Goal: Navigation & Orientation: Understand site structure

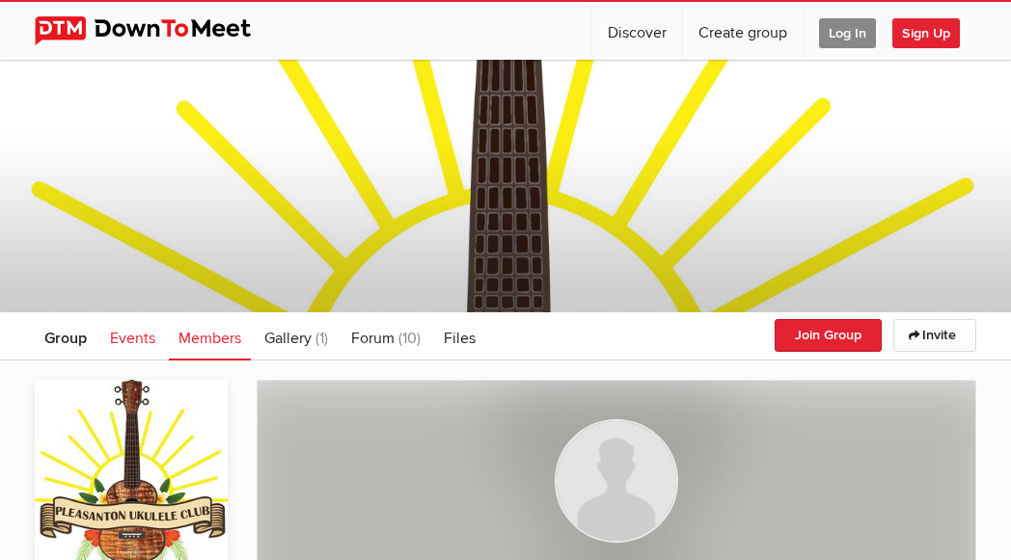
click at [139, 342] on span "Events" at bounding box center [132, 338] width 45 height 19
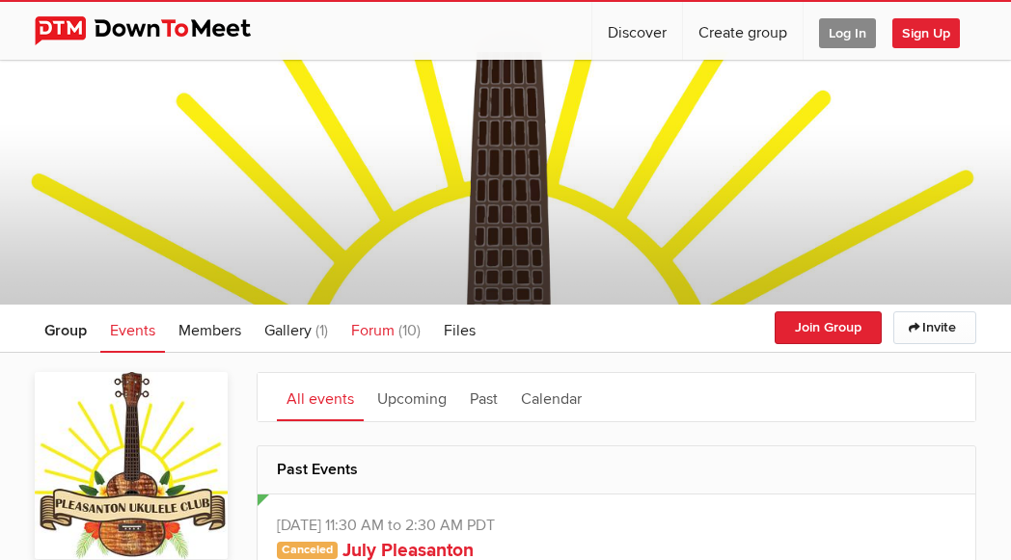
scroll to position [14, 0]
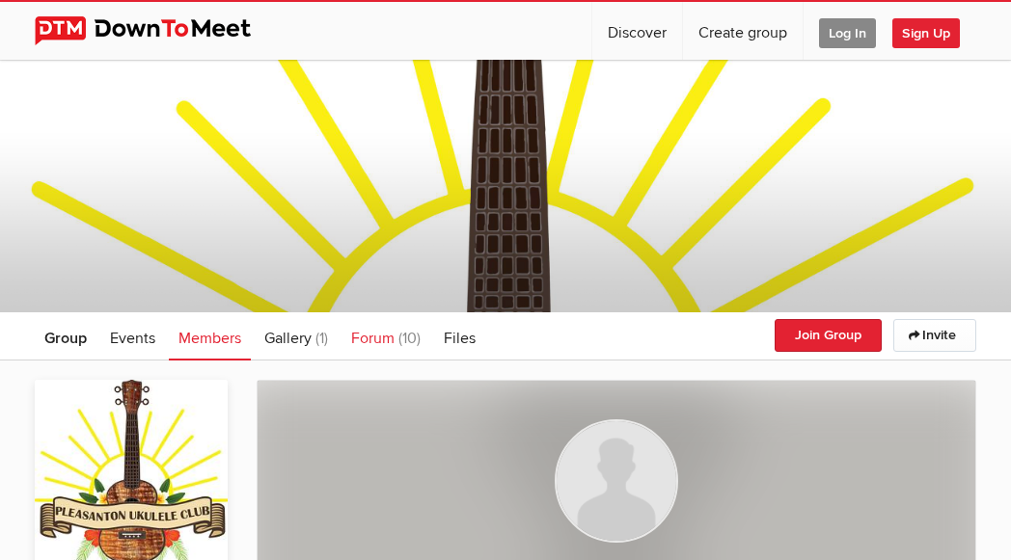
click at [397, 338] on link "Forum (10)" at bounding box center [385, 336] width 89 height 48
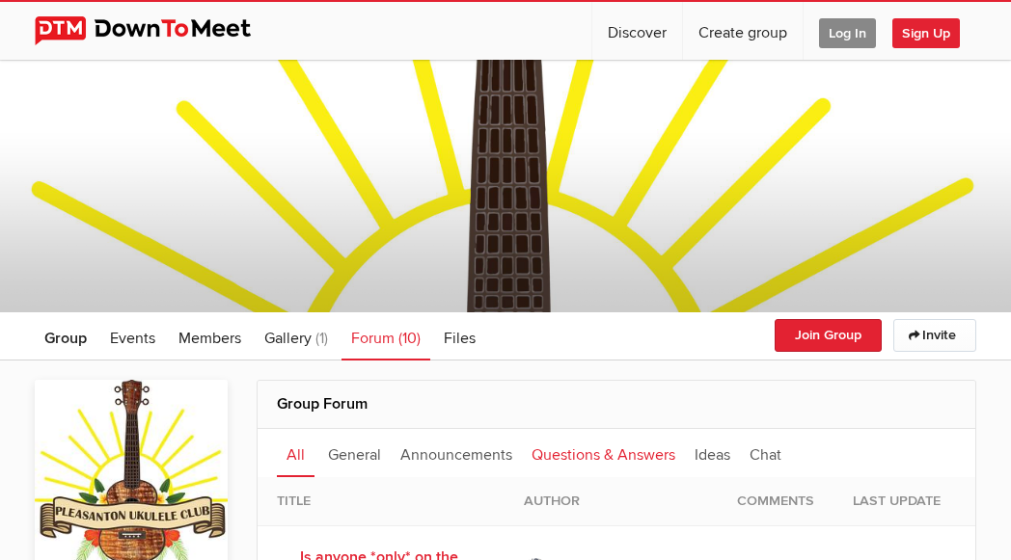
click at [622, 458] on link "Questions & Answers" at bounding box center [603, 453] width 163 height 48
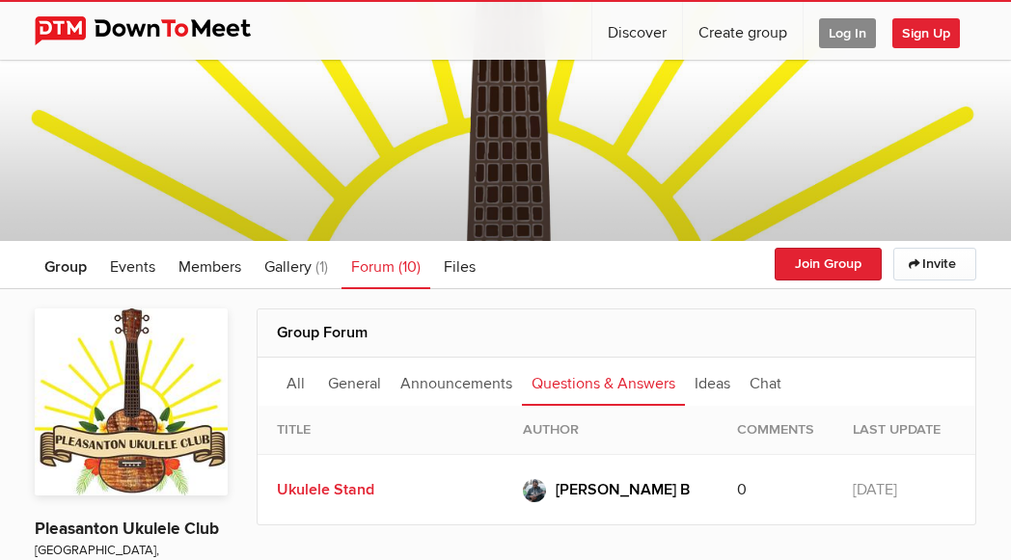
scroll to position [70, 0]
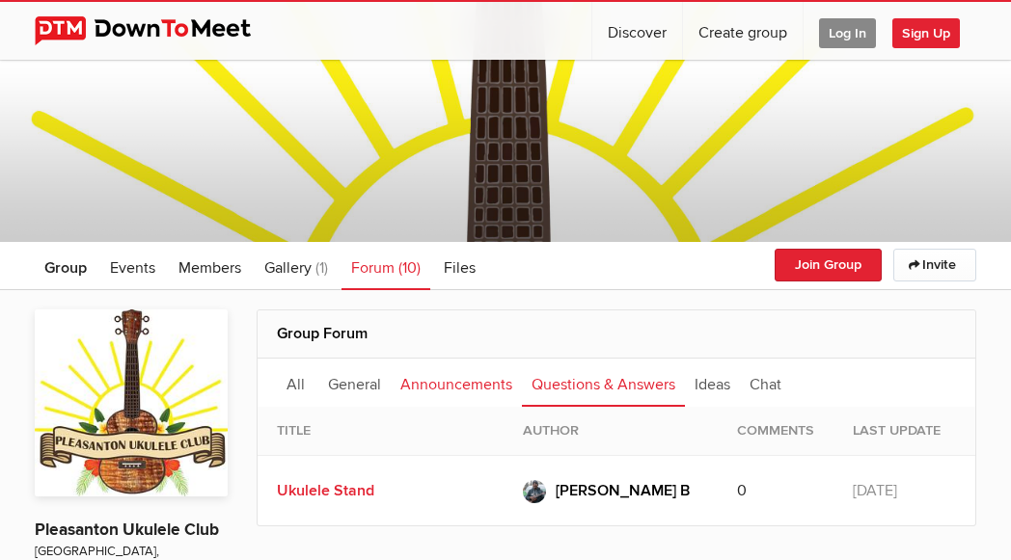
click at [473, 388] on link "Announcements" at bounding box center [456, 383] width 131 height 48
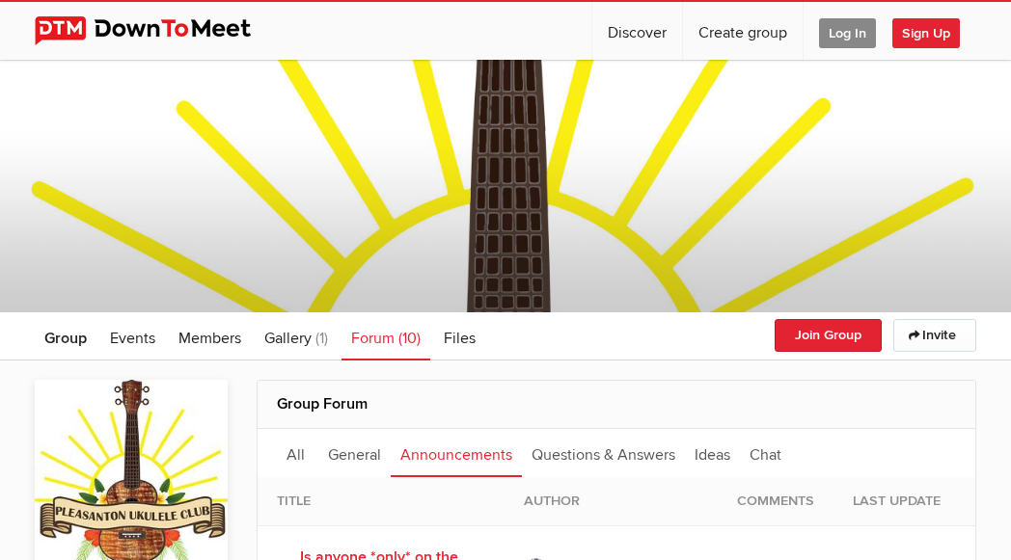
scroll to position [0, 0]
click at [198, 339] on span "Members" at bounding box center [209, 338] width 63 height 19
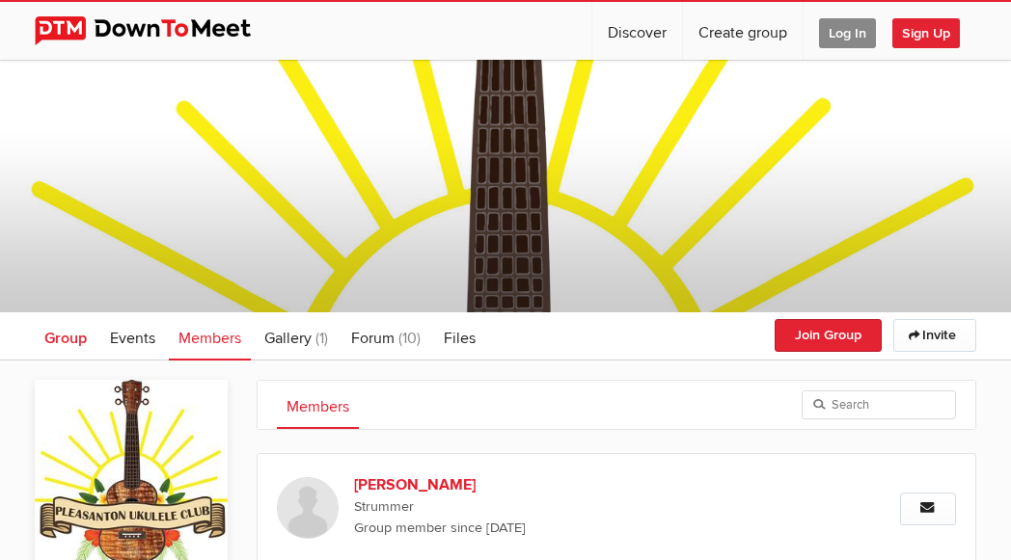
click at [69, 341] on span "Group" at bounding box center [65, 338] width 42 height 19
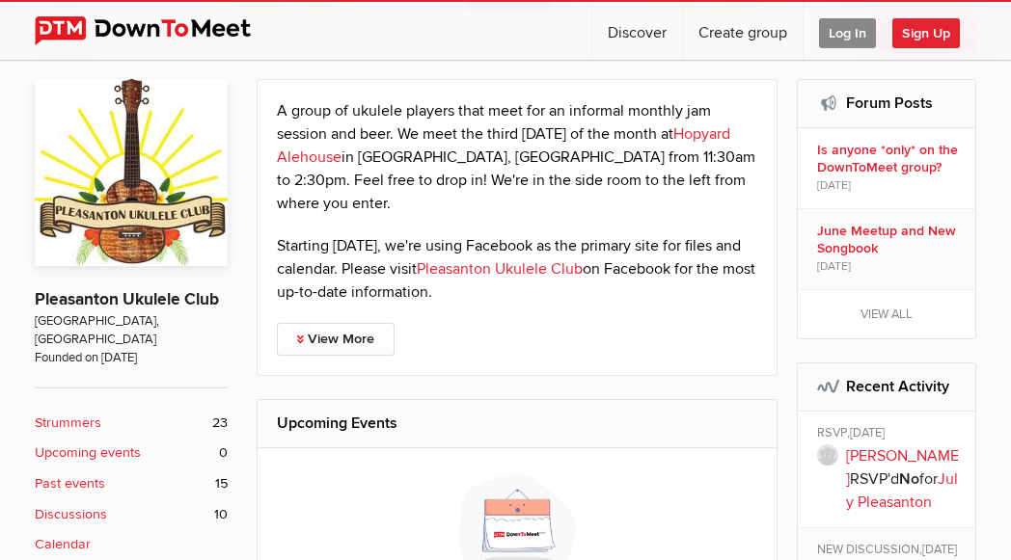
scroll to position [303, 0]
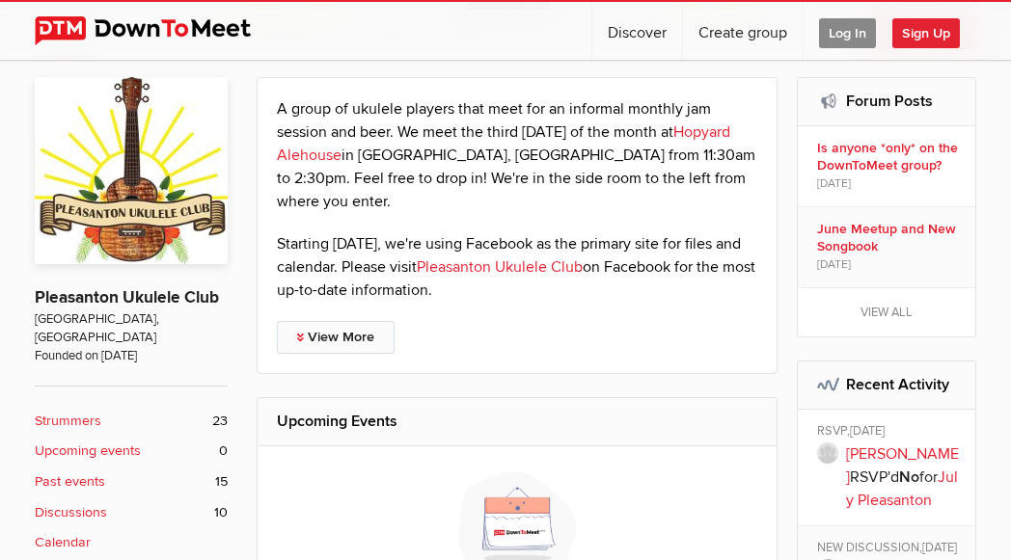
click at [358, 321] on link "View More" at bounding box center [336, 337] width 118 height 33
click at [358, 321] on link "View Less" at bounding box center [334, 337] width 114 height 33
click at [327, 321] on link "View More" at bounding box center [336, 337] width 118 height 33
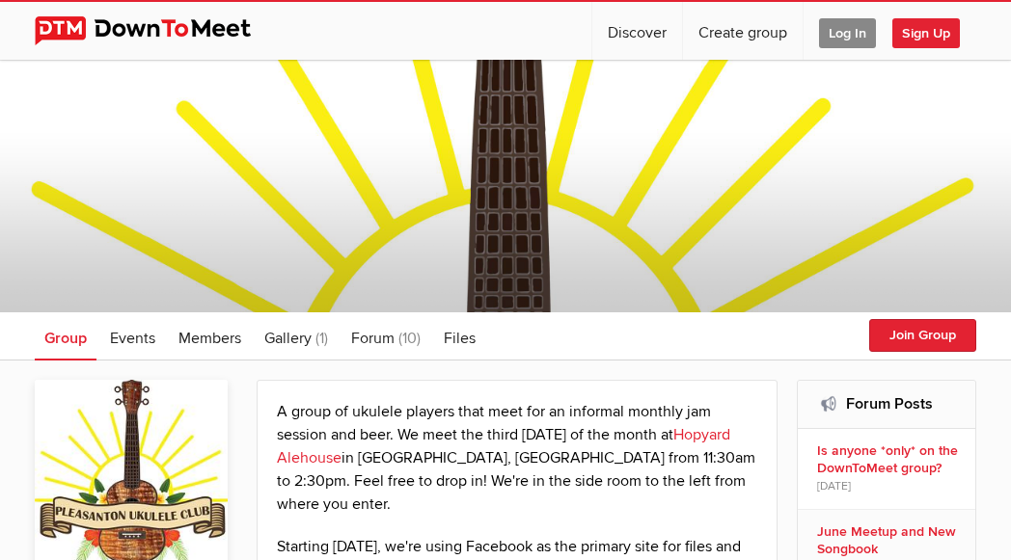
scroll to position [0, 0]
